Goal: Information Seeking & Learning: Learn about a topic

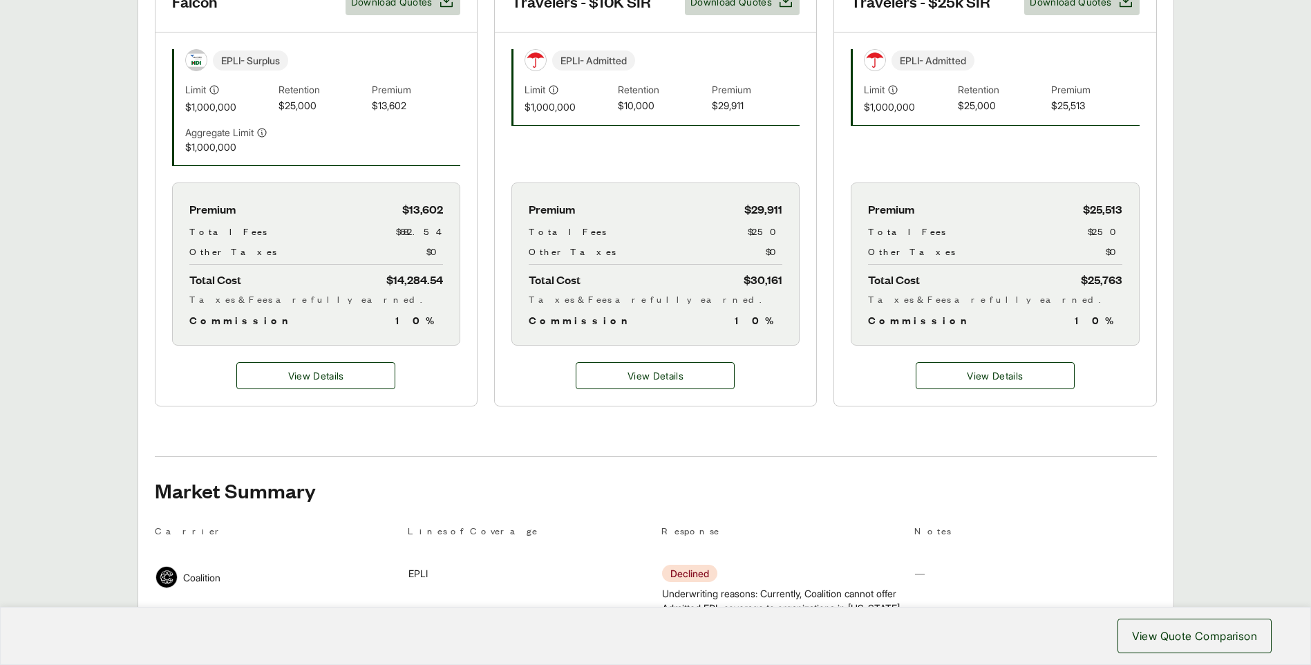
scroll to position [415, 0]
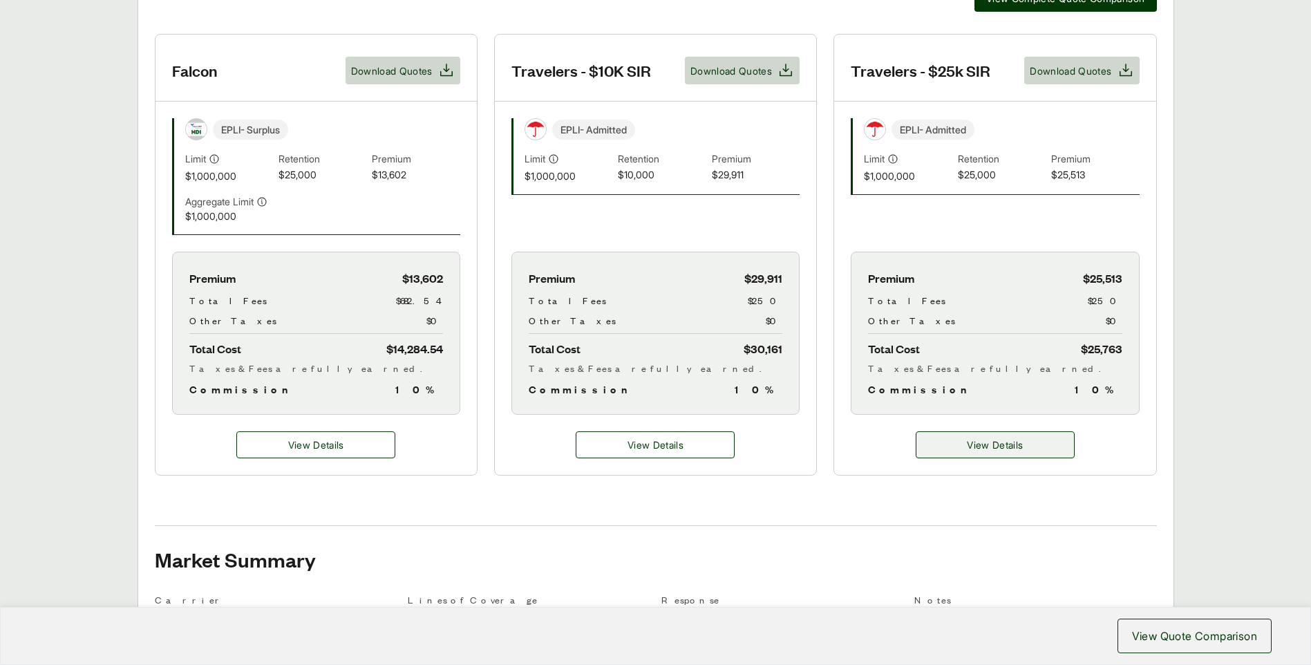
click at [978, 446] on span "View Details" at bounding box center [995, 444] width 56 height 15
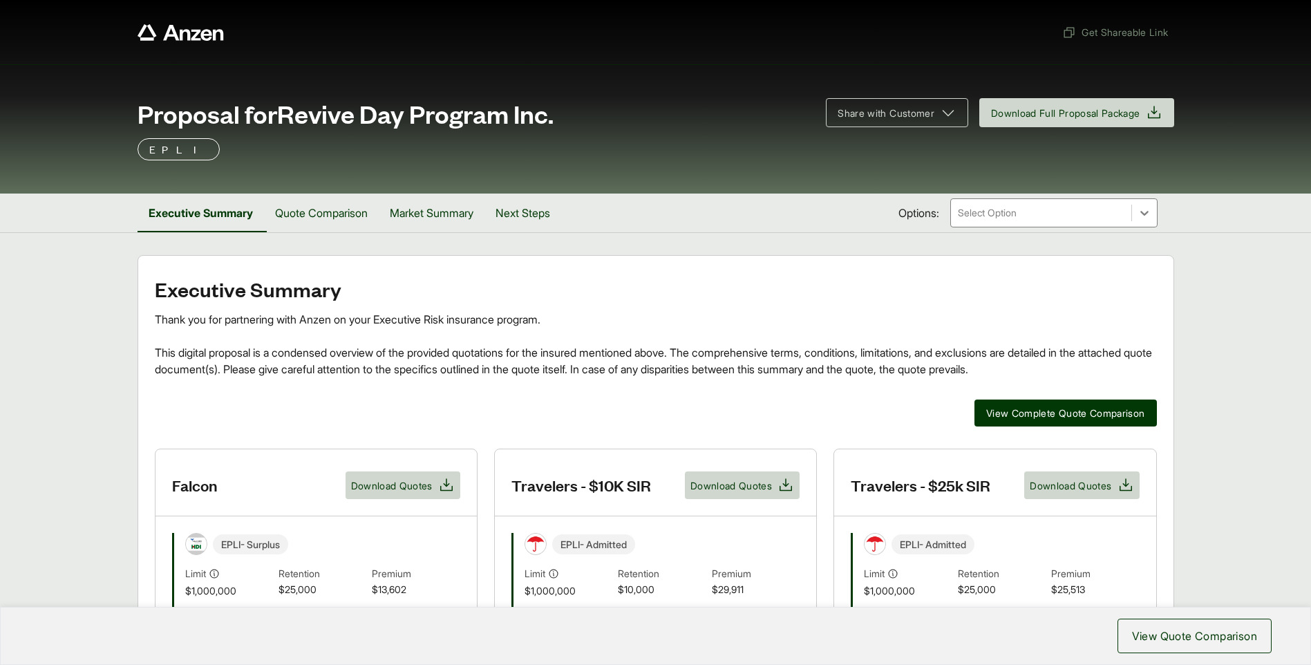
scroll to position [415, 0]
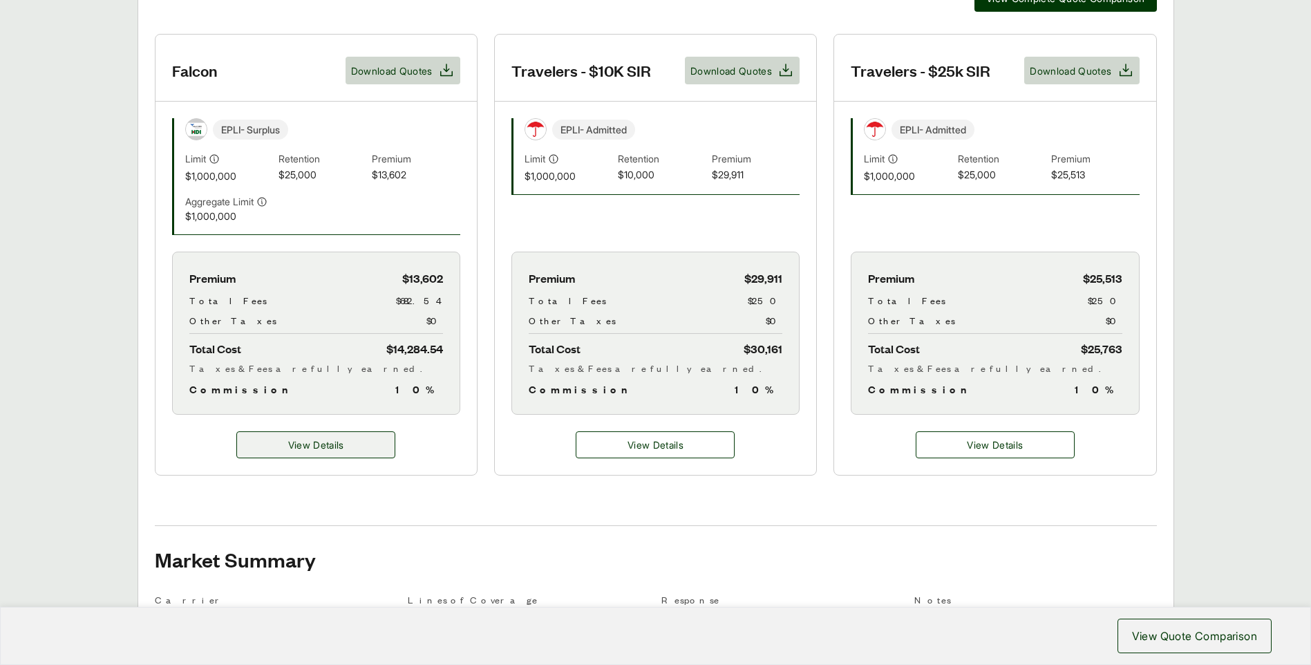
click at [306, 443] on span "View Details" at bounding box center [316, 444] width 56 height 15
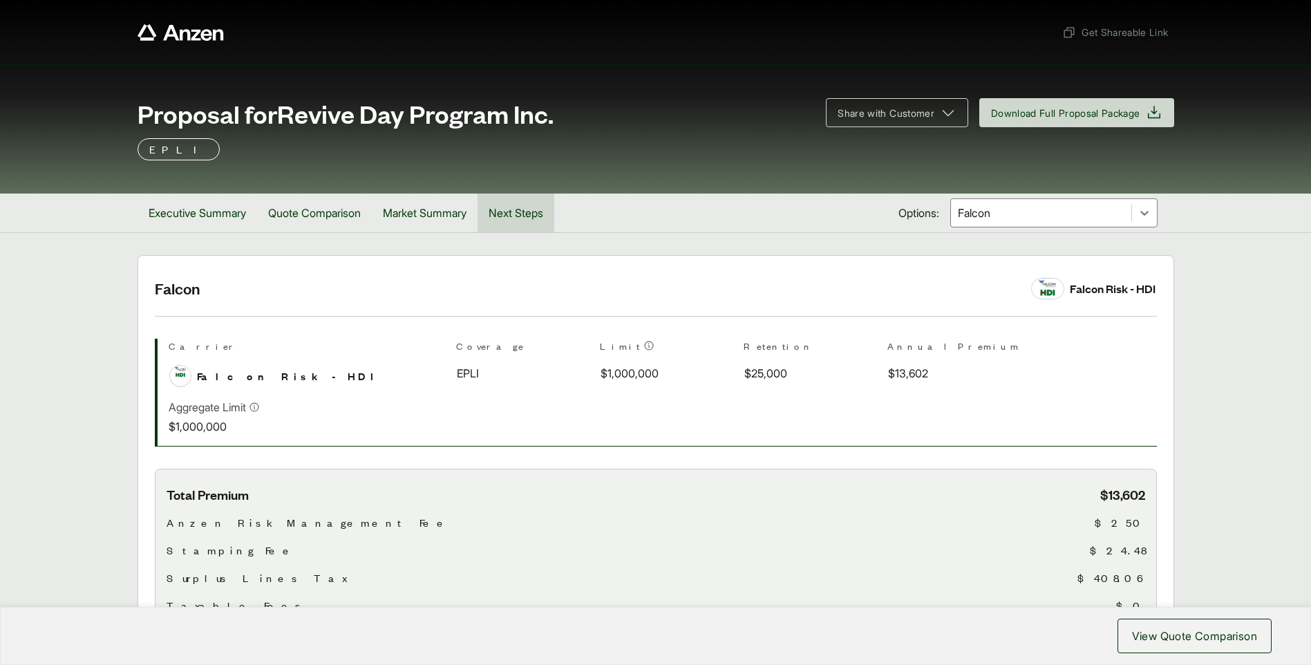
click at [525, 206] on button "Next Steps" at bounding box center [515, 212] width 77 height 39
